Goal: Transaction & Acquisition: Book appointment/travel/reservation

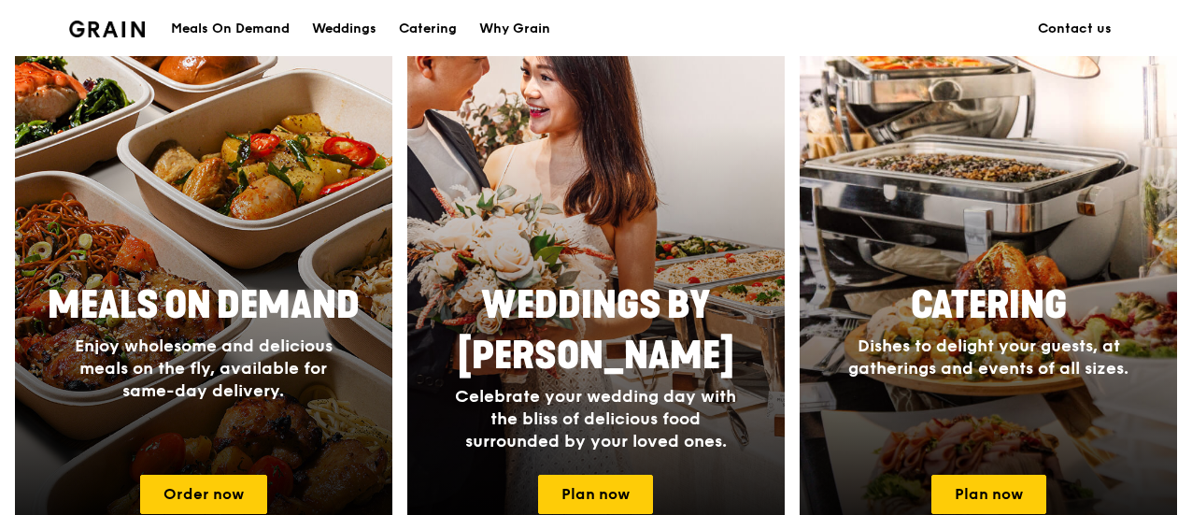
scroll to position [796, 0]
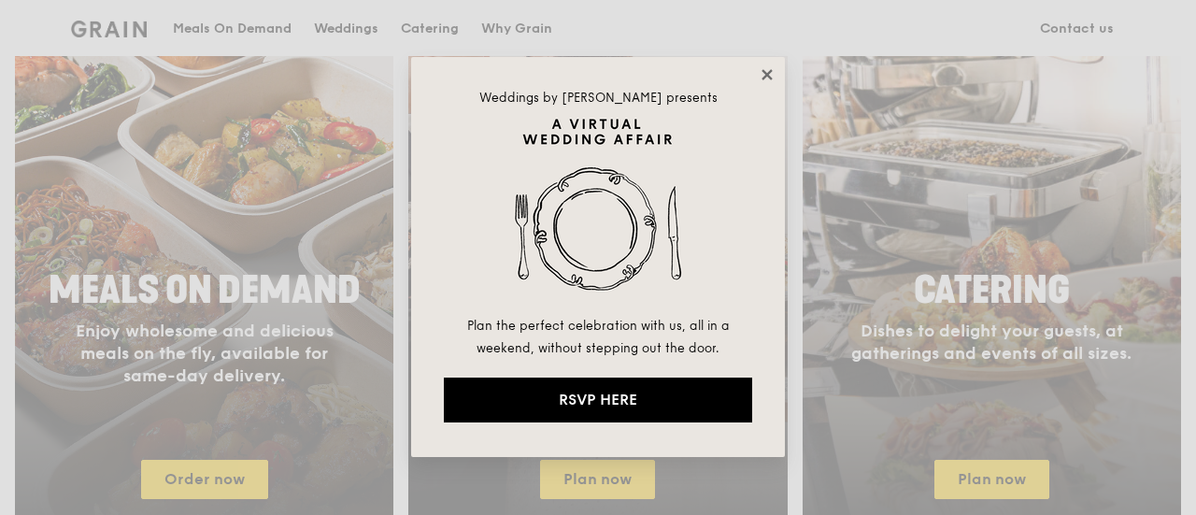
click at [763, 70] on icon at bounding box center [767, 74] width 10 height 10
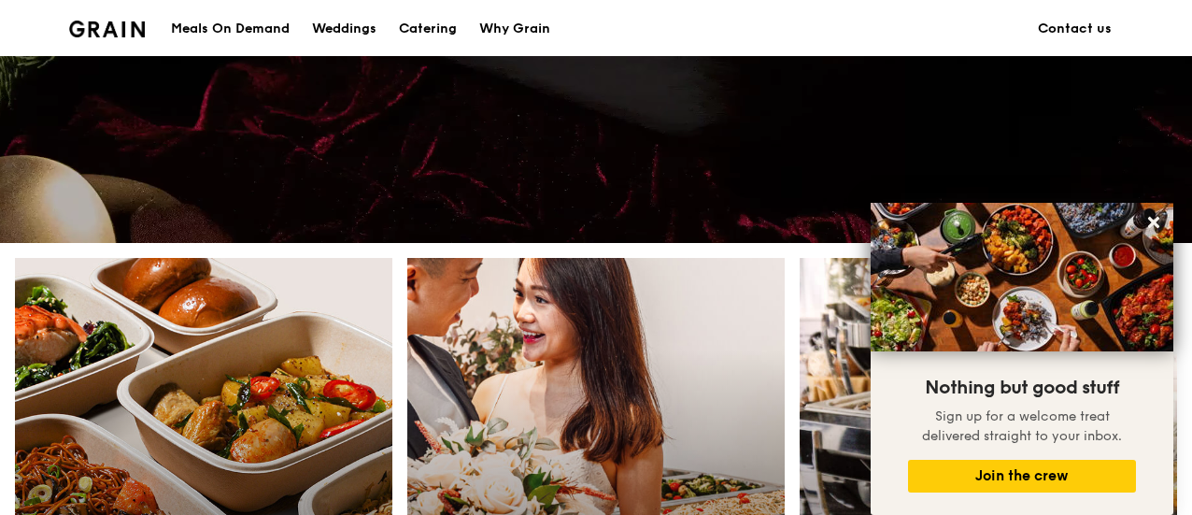
scroll to position [406, 0]
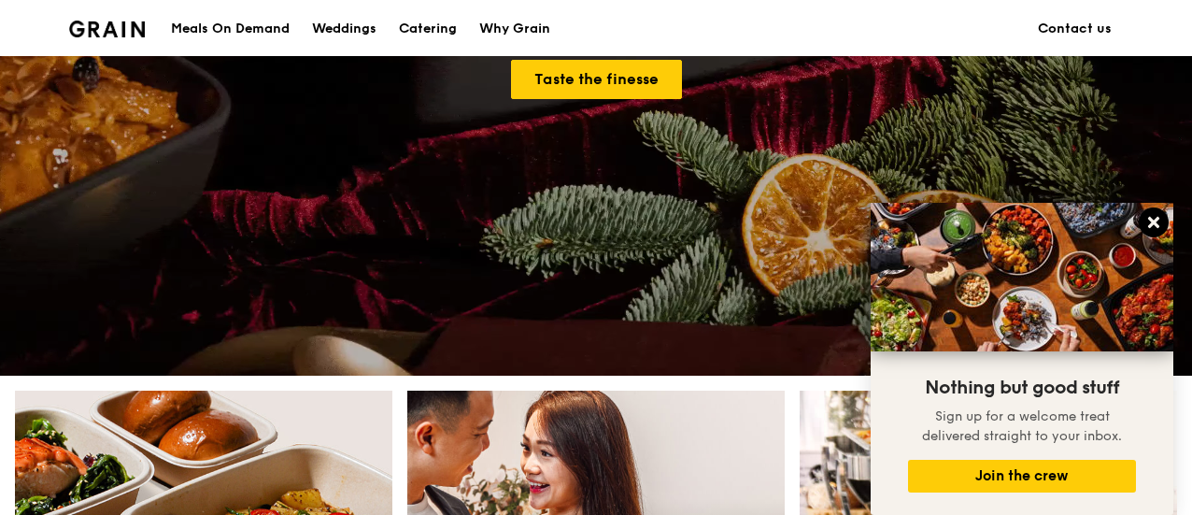
click at [1152, 223] on icon at bounding box center [1154, 222] width 11 height 11
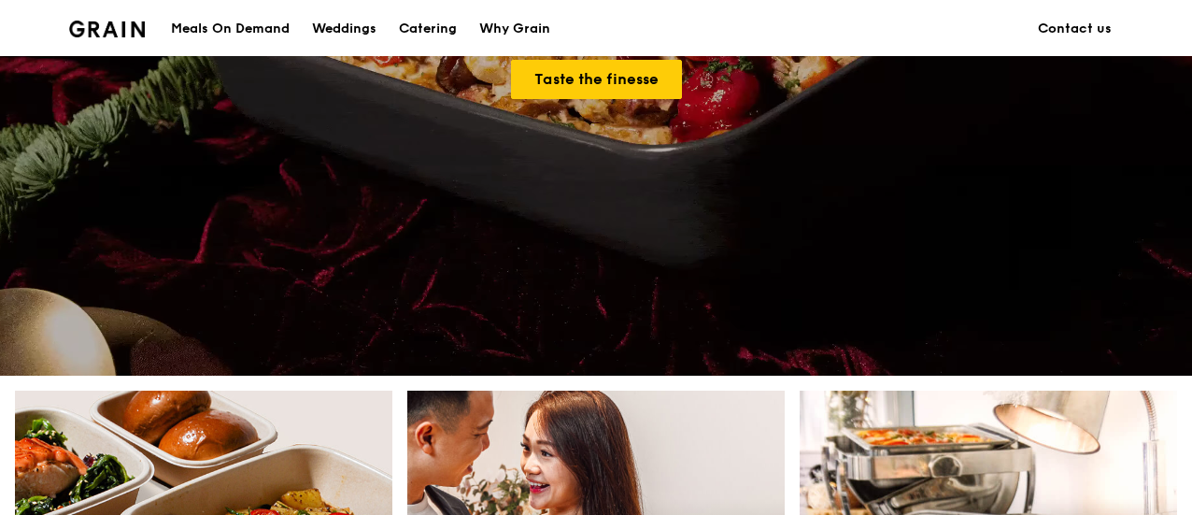
scroll to position [0, 0]
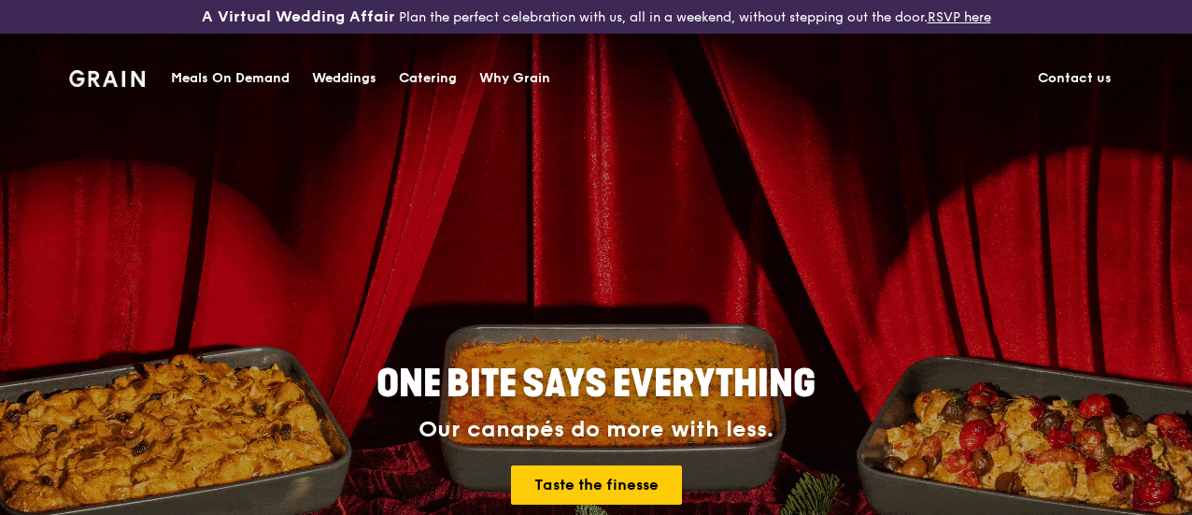
click at [415, 81] on div "Catering" at bounding box center [428, 78] width 58 height 56
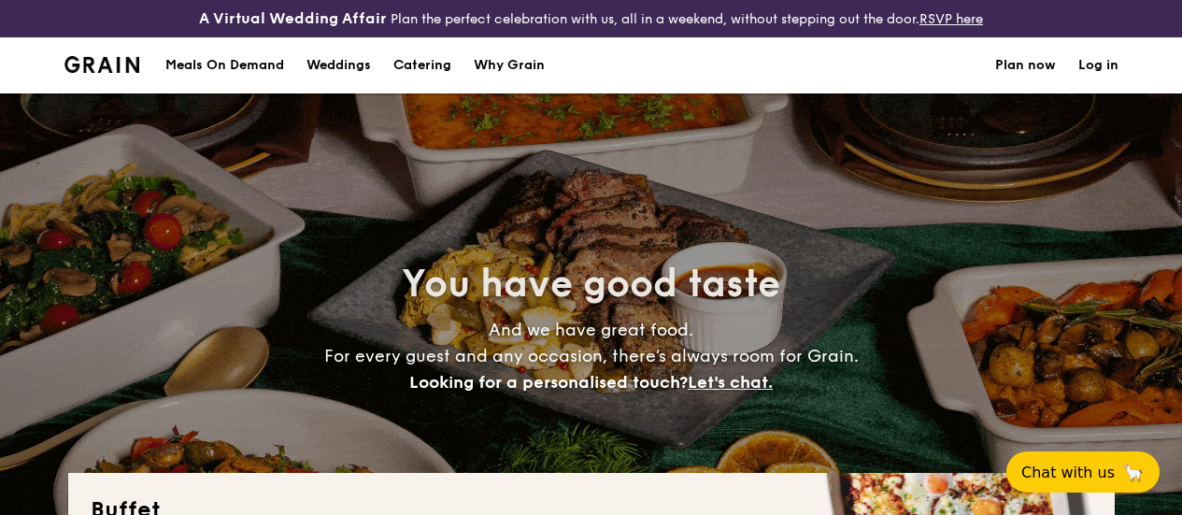
select select
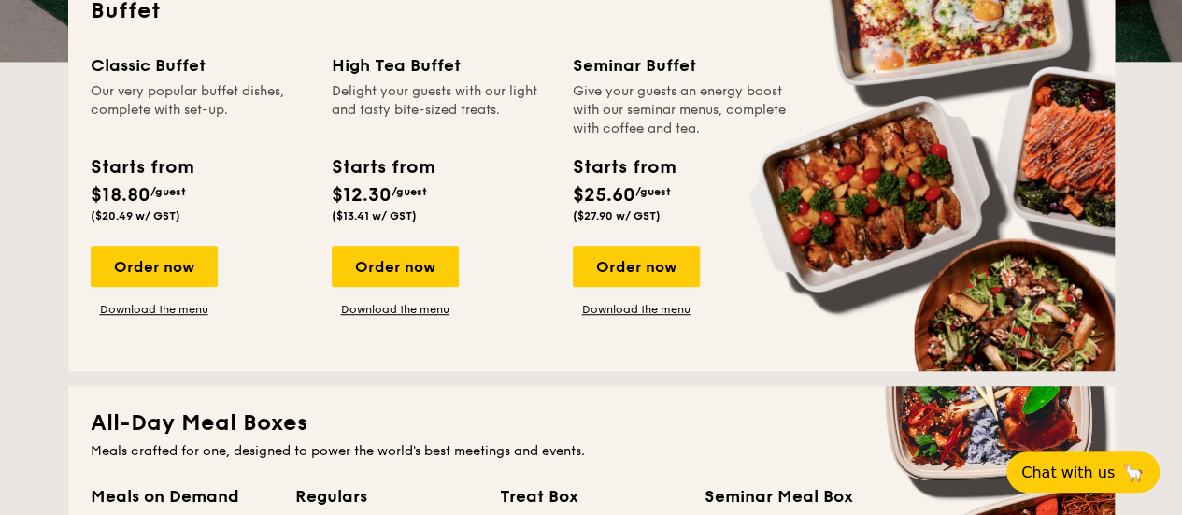
scroll to position [462, 0]
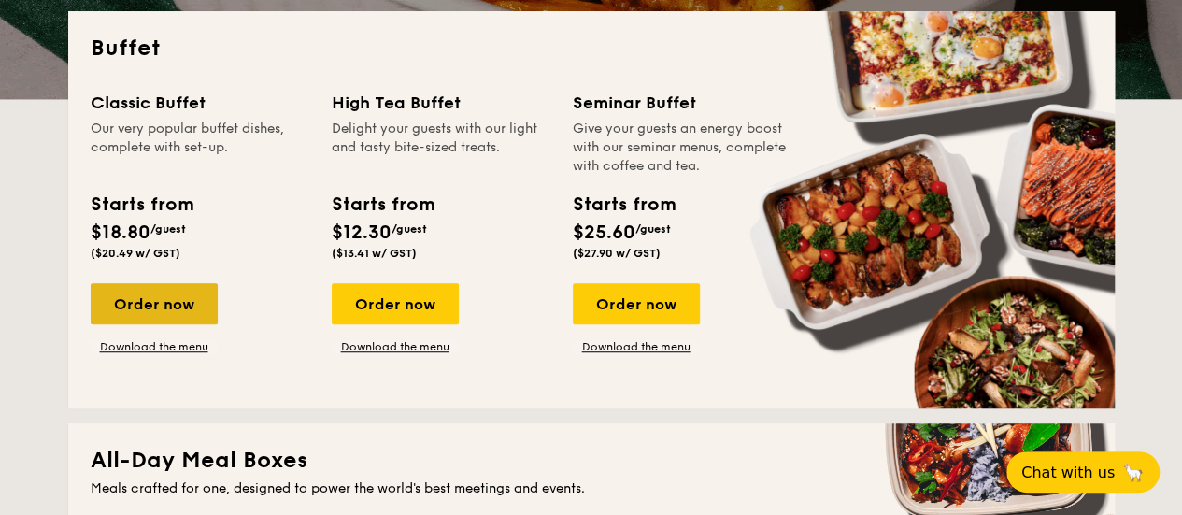
click at [166, 317] on div "Order now" at bounding box center [154, 303] width 127 height 41
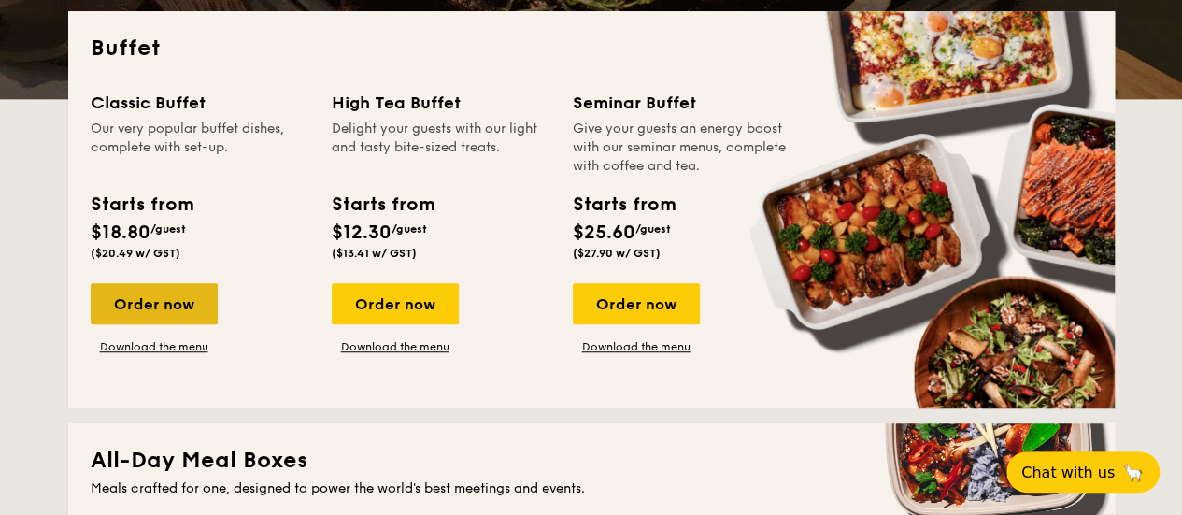
click at [126, 324] on div "Order now" at bounding box center [154, 303] width 127 height 41
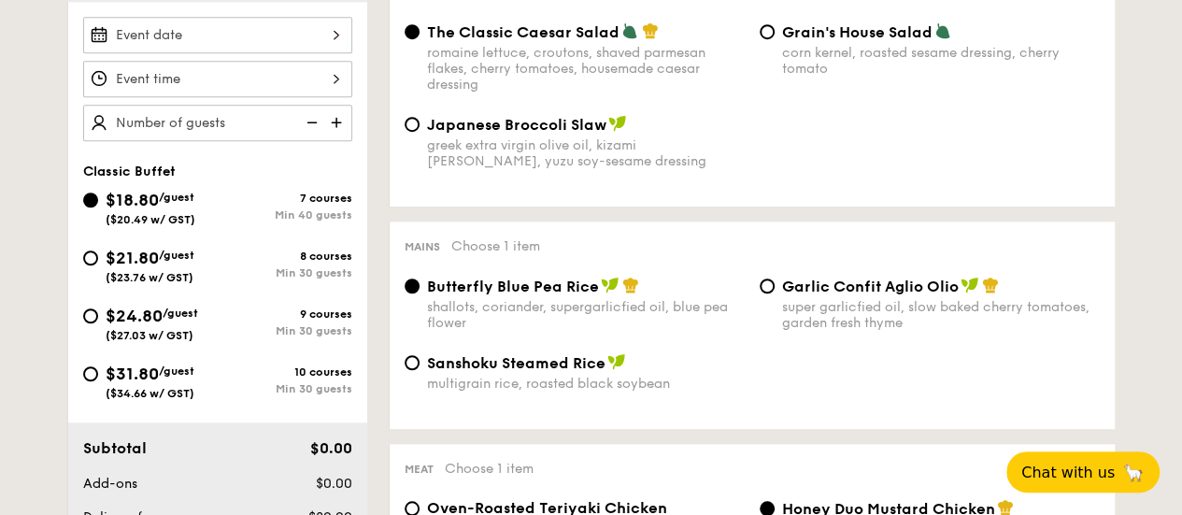
scroll to position [600, 0]
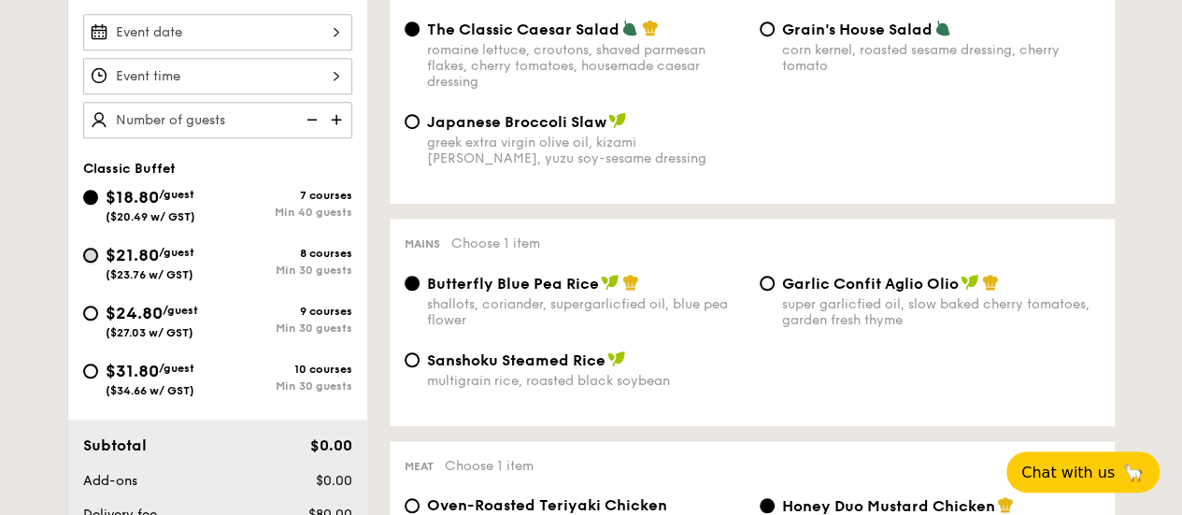
click at [97, 263] on input "$21.80 /guest ($23.76 w/ GST) 8 courses Min 30 guests" at bounding box center [90, 255] width 15 height 15
radio input "true"
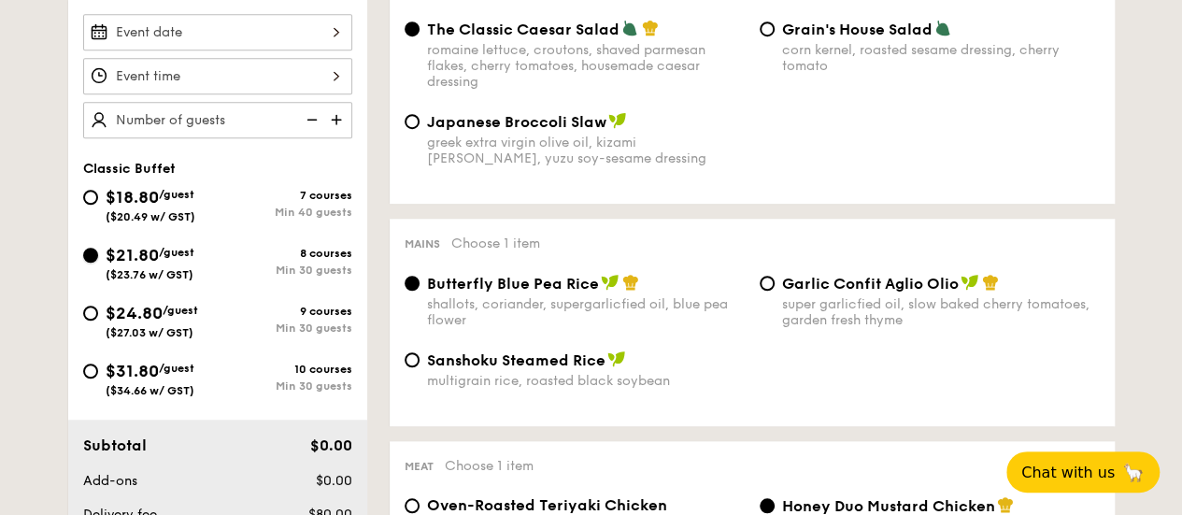
radio input "true"
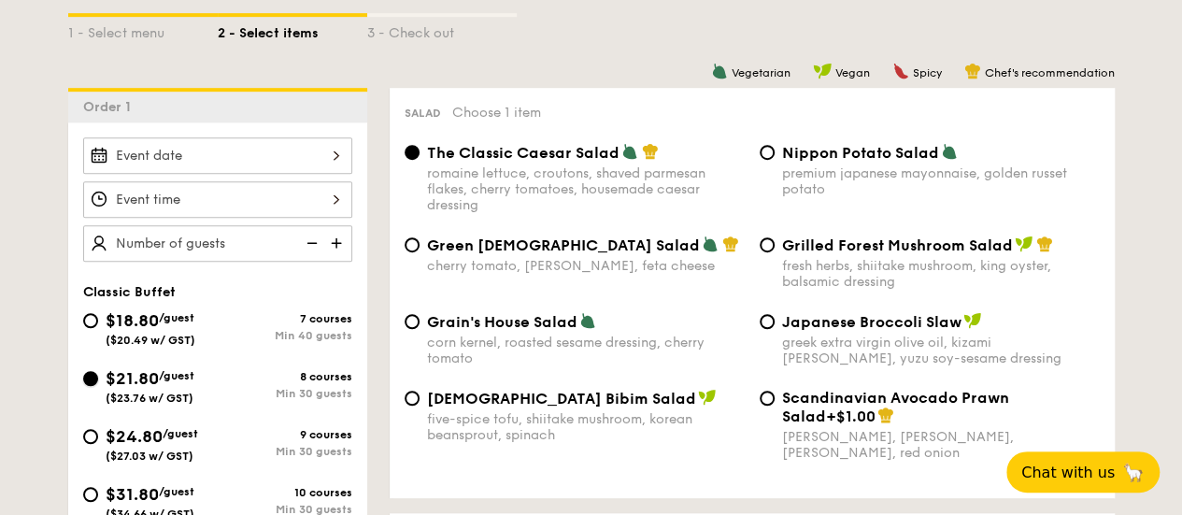
scroll to position [475, 0]
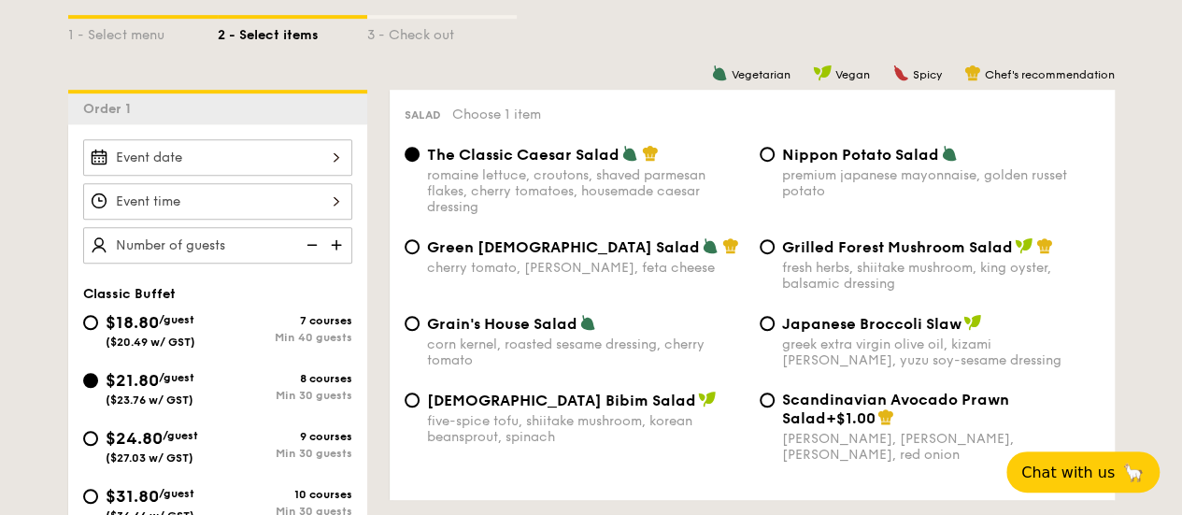
click at [339, 254] on img at bounding box center [338, 245] width 28 height 36
click at [338, 257] on img at bounding box center [338, 245] width 28 height 36
click at [313, 258] on img at bounding box center [310, 245] width 28 height 36
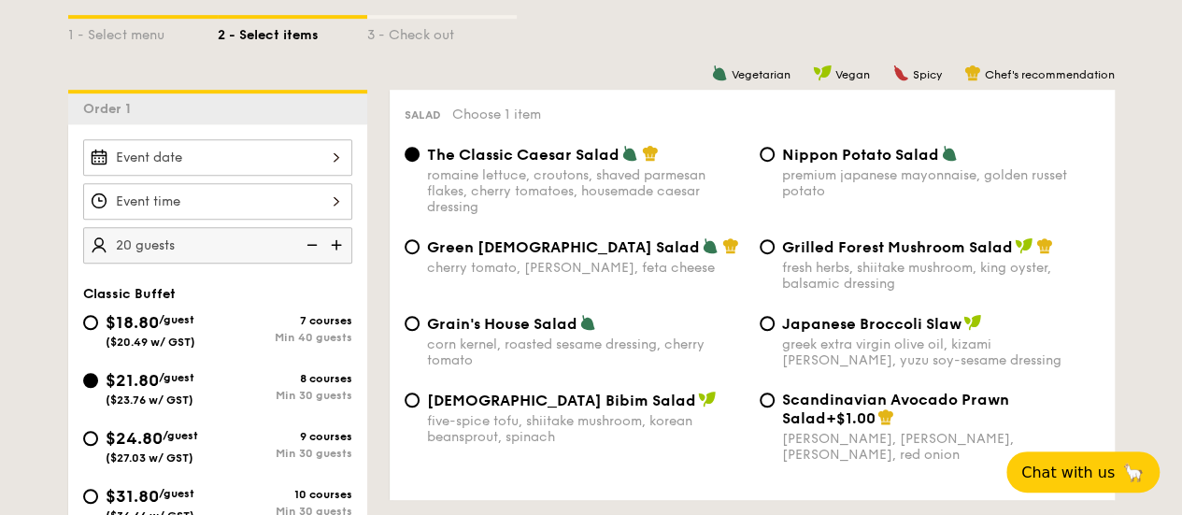
click at [313, 258] on img at bounding box center [310, 245] width 28 height 36
click at [341, 256] on img at bounding box center [338, 245] width 28 height 36
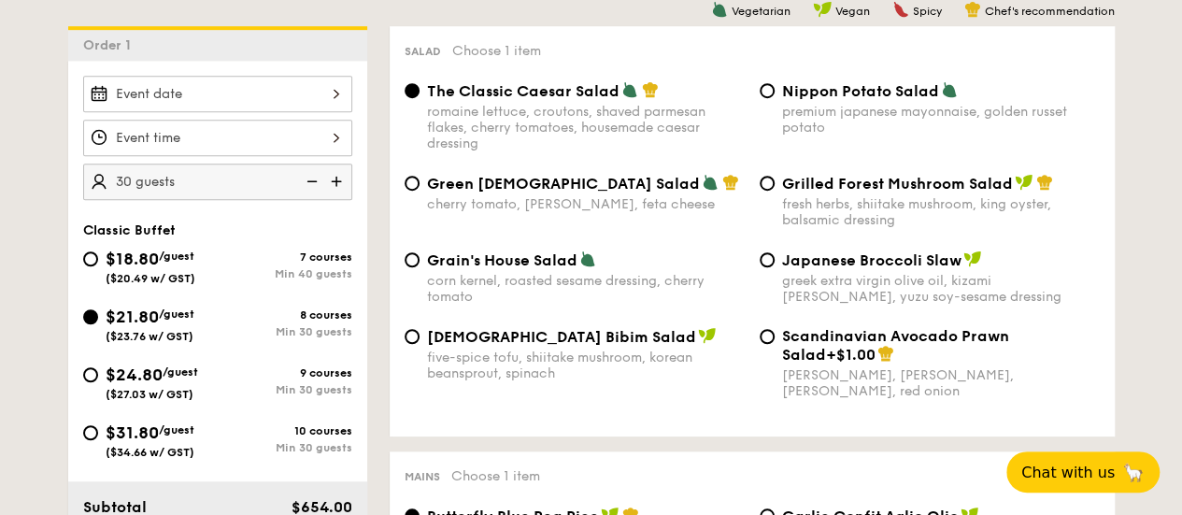
scroll to position [538, 0]
click at [310, 199] on img at bounding box center [310, 182] width 28 height 36
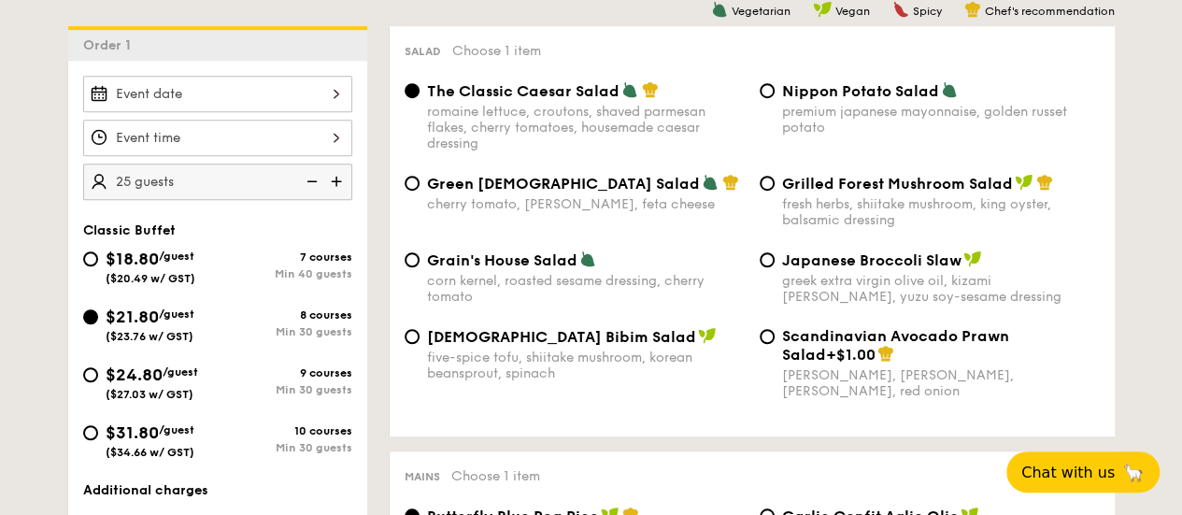
click at [310, 199] on img at bounding box center [310, 182] width 28 height 36
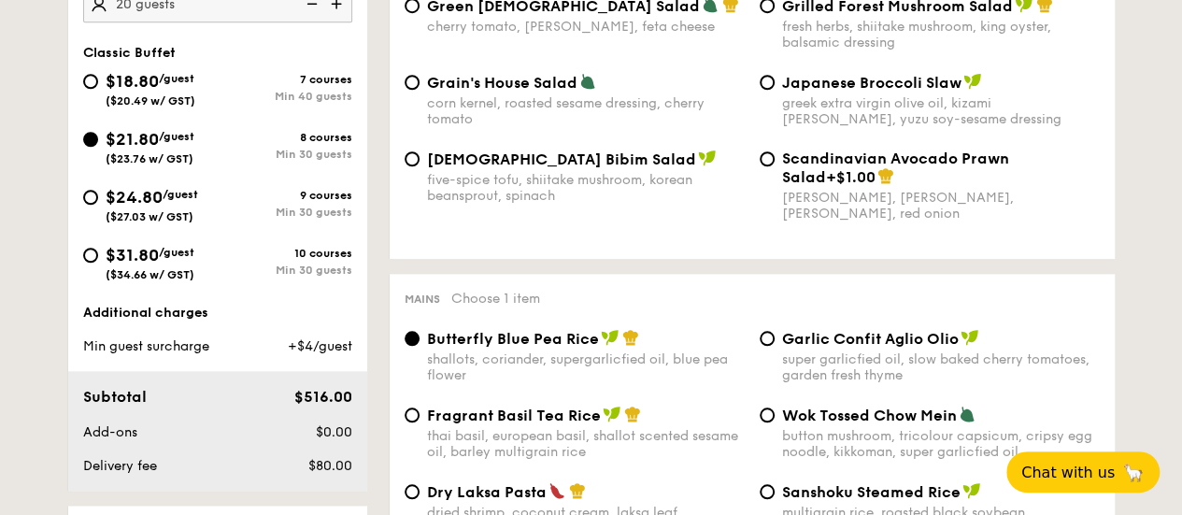
scroll to position [718, 0]
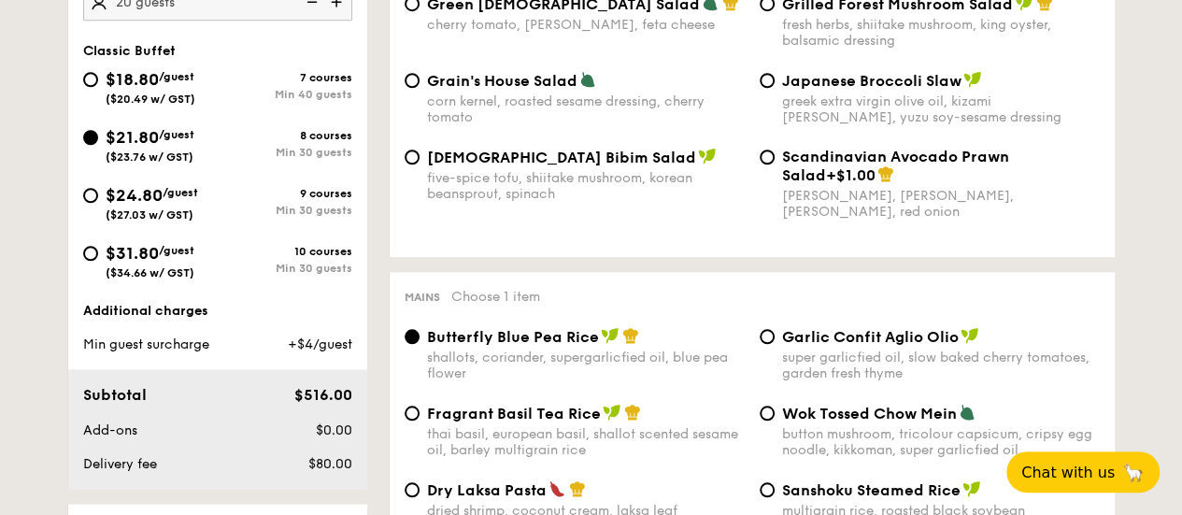
click at [342, 16] on img at bounding box center [338, 2] width 28 height 36
type input "30 guests"
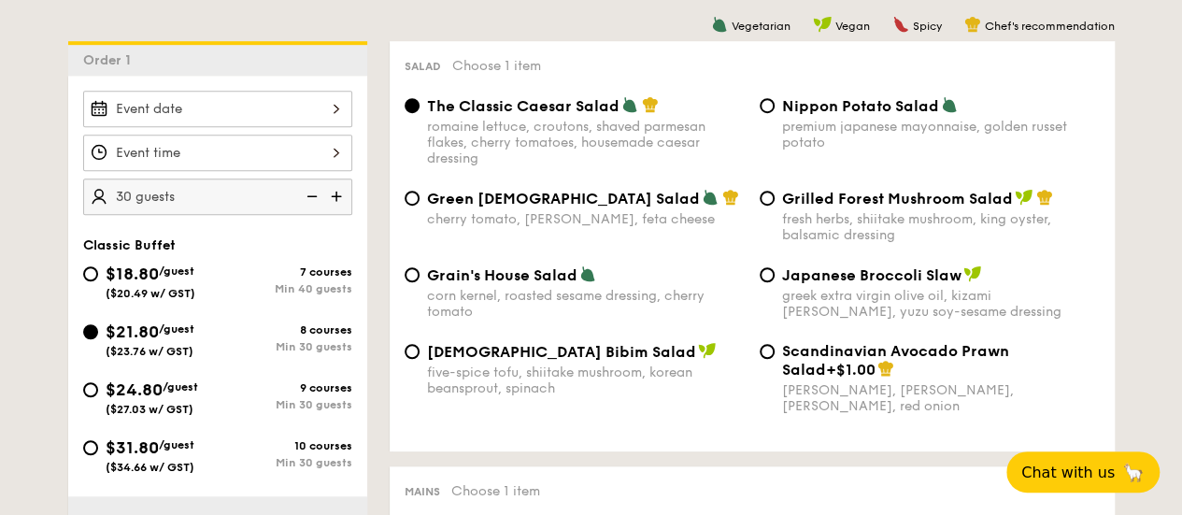
scroll to position [529, 0]
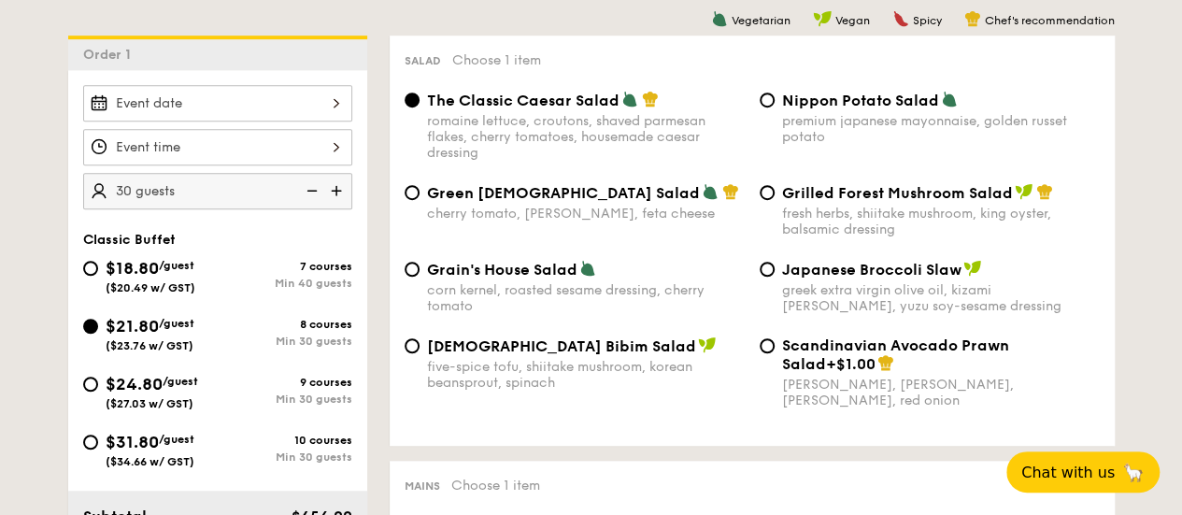
click at [820, 368] on span "Scandinavian Avocado Prawn Salad" at bounding box center [895, 354] width 227 height 36
click at [775, 353] on input "Scandinavian Avocado Prawn Salad +$1.00 virgin [PERSON_NAME] dressing, dijon mu…" at bounding box center [767, 345] width 15 height 15
radio input "true"
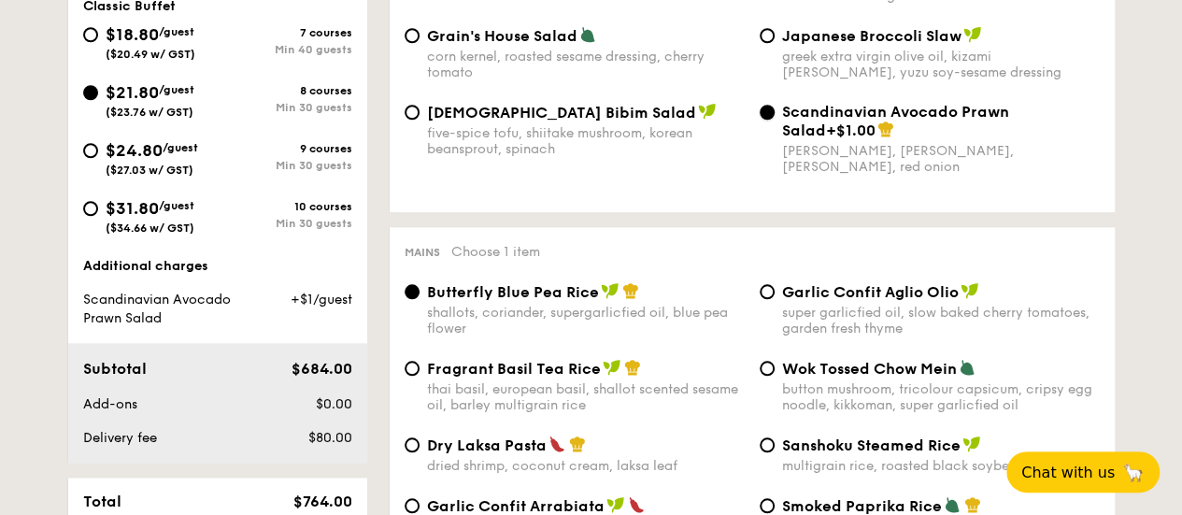
scroll to position [761, 0]
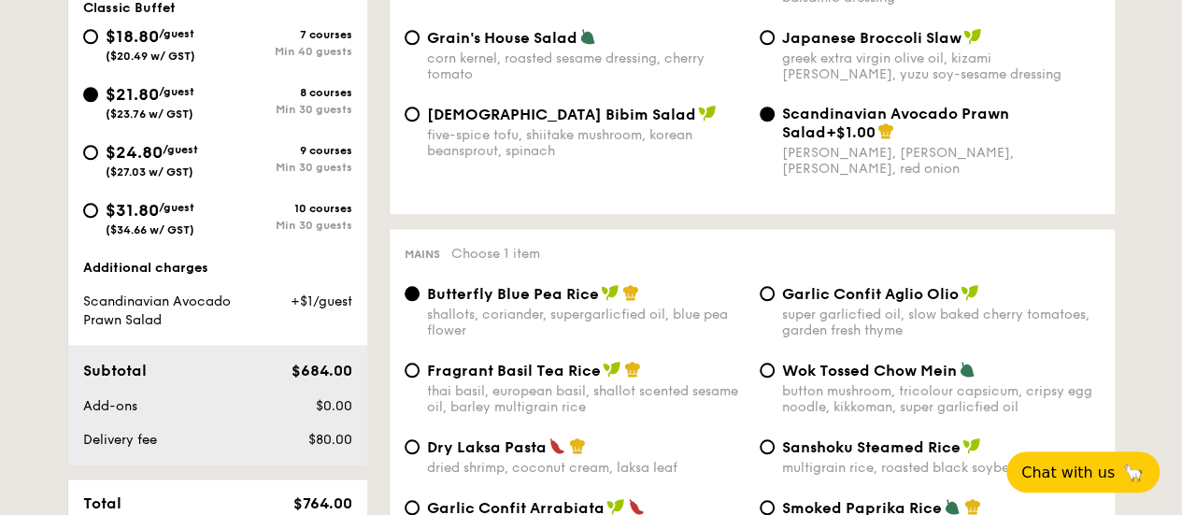
click at [783, 105] on div "Grain's House Salad corn kernel, roasted sesame dressing, cherry tomato Japanes…" at bounding box center [752, 66] width 710 height 77
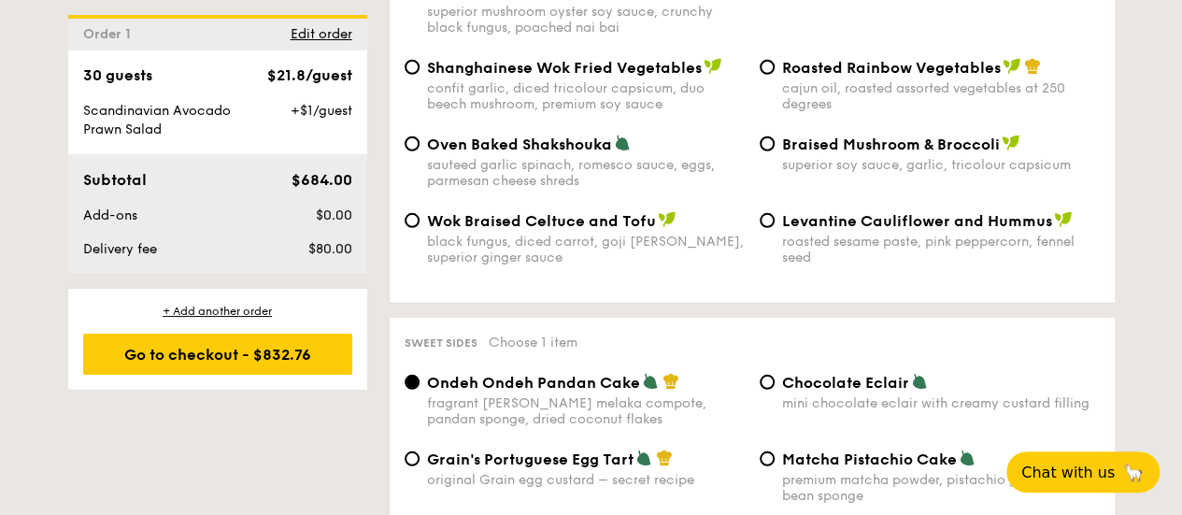
scroll to position [2562, 0]
